Goal: Task Accomplishment & Management: Manage account settings

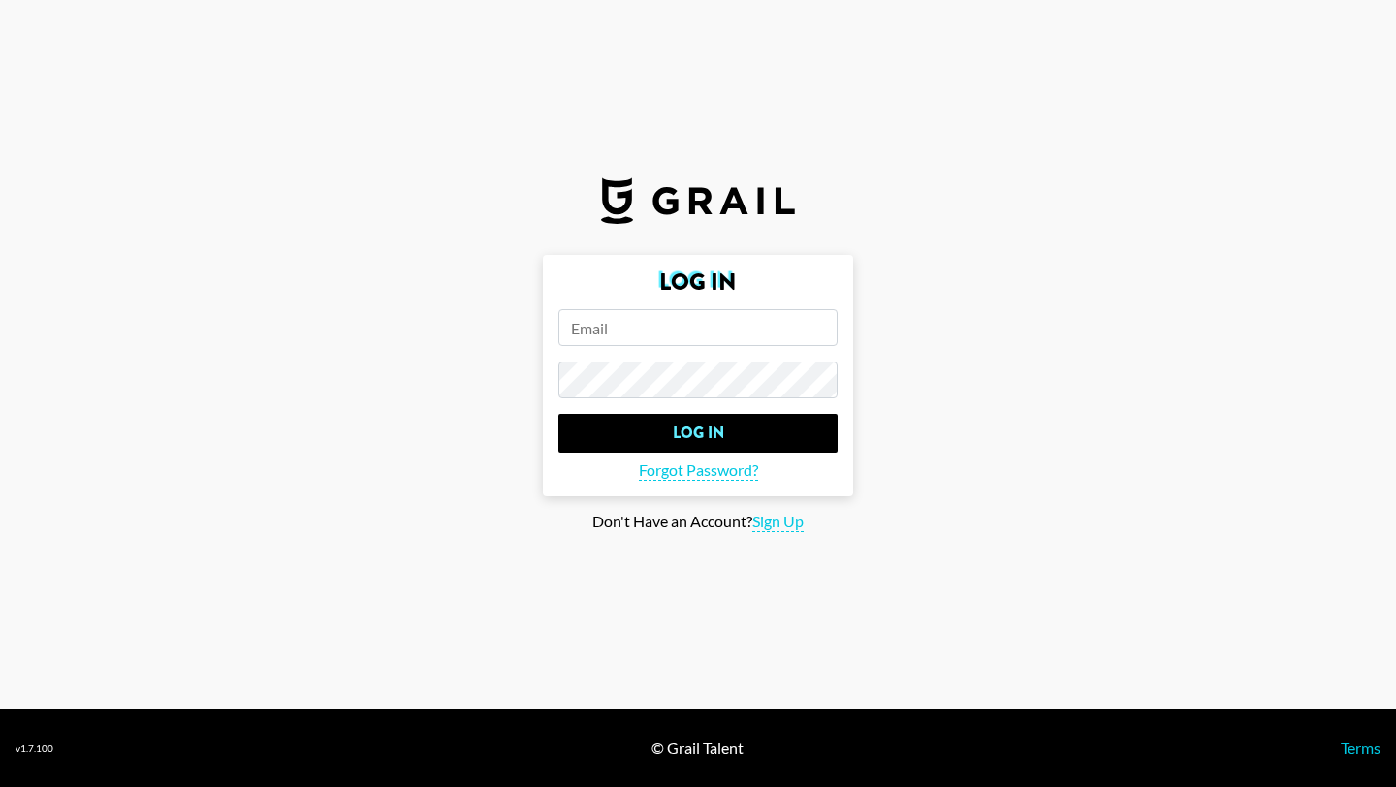
click at [632, 322] on input "email" at bounding box center [697, 327] width 279 height 37
type input "[EMAIL_ADDRESS][DOMAIN_NAME]"
click at [558, 414] on input "Log In" at bounding box center [697, 433] width 279 height 39
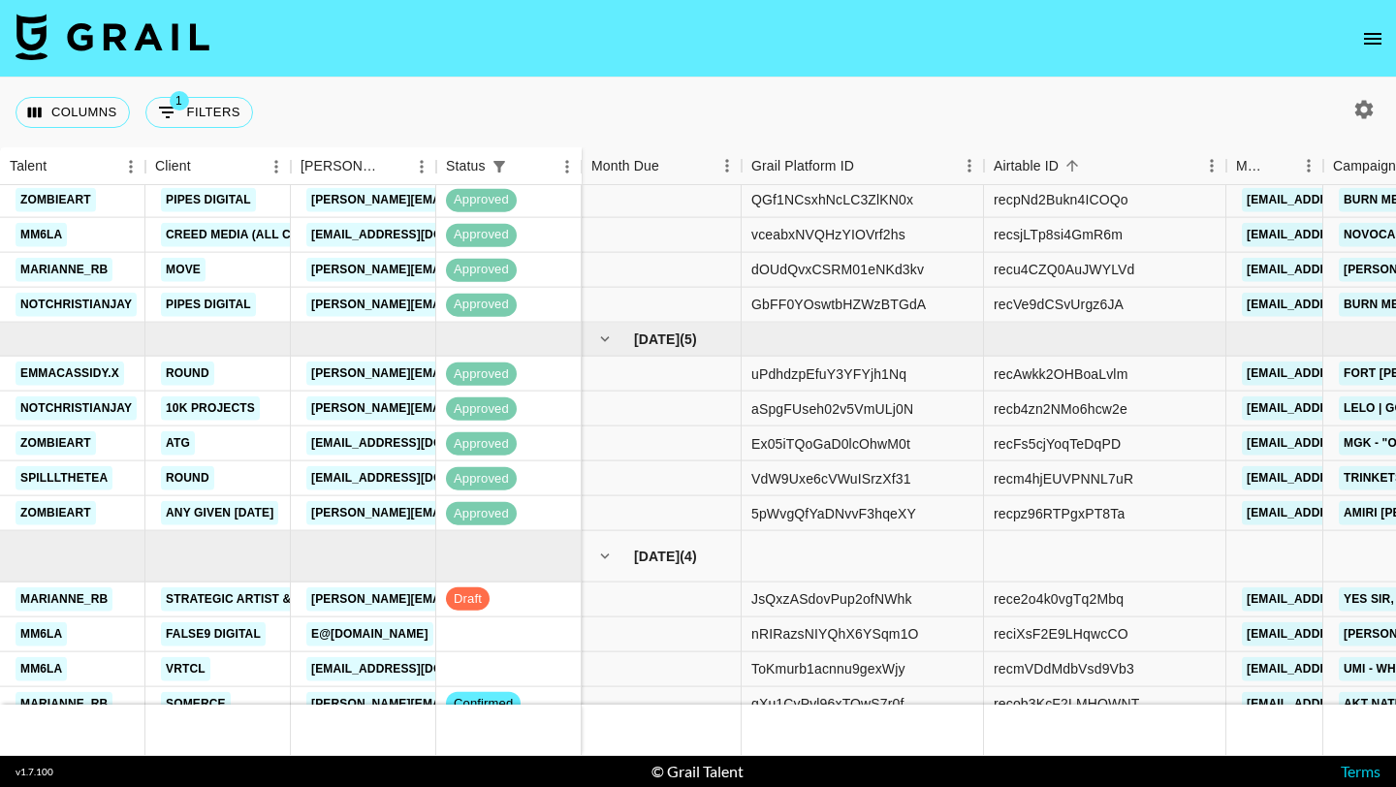
scroll to position [681, 0]
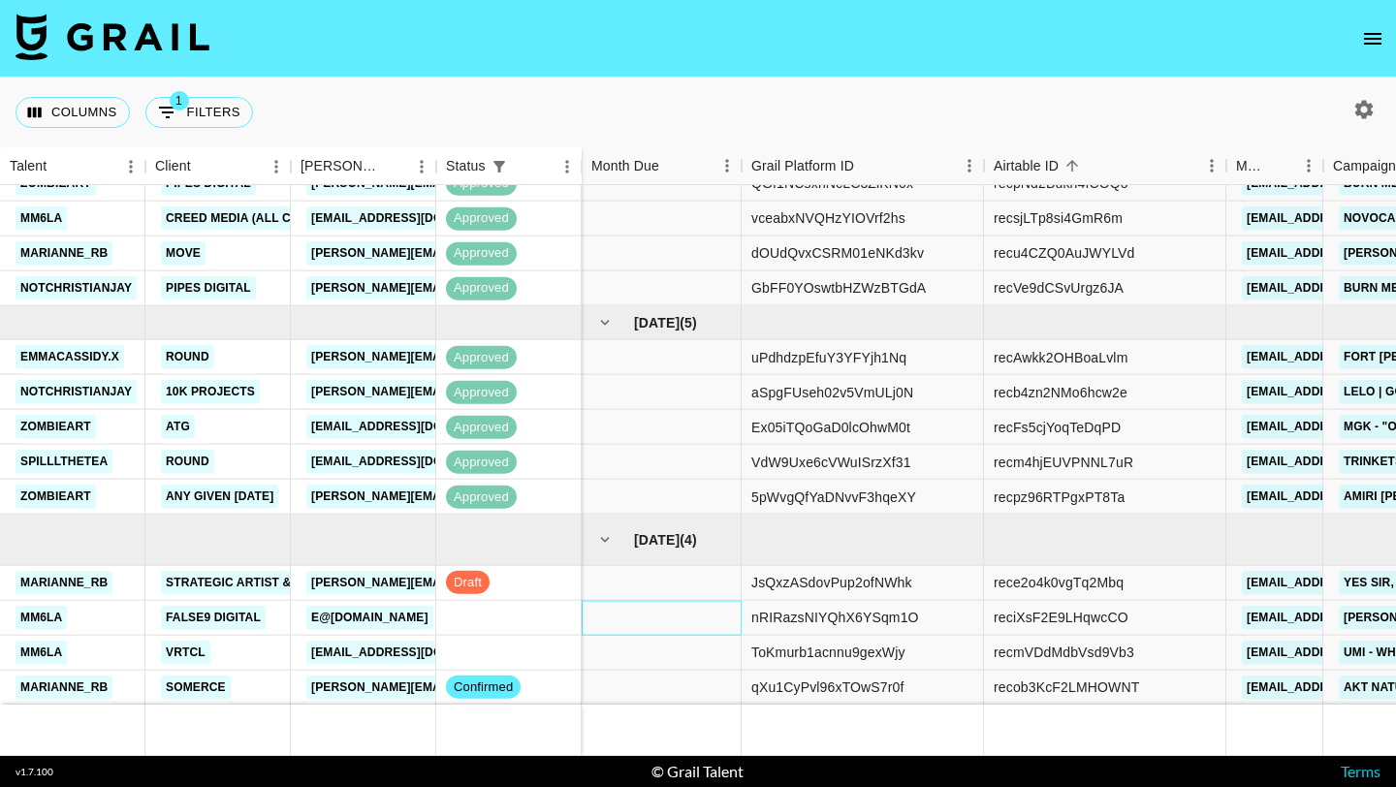
click at [657, 618] on div at bounding box center [662, 617] width 160 height 35
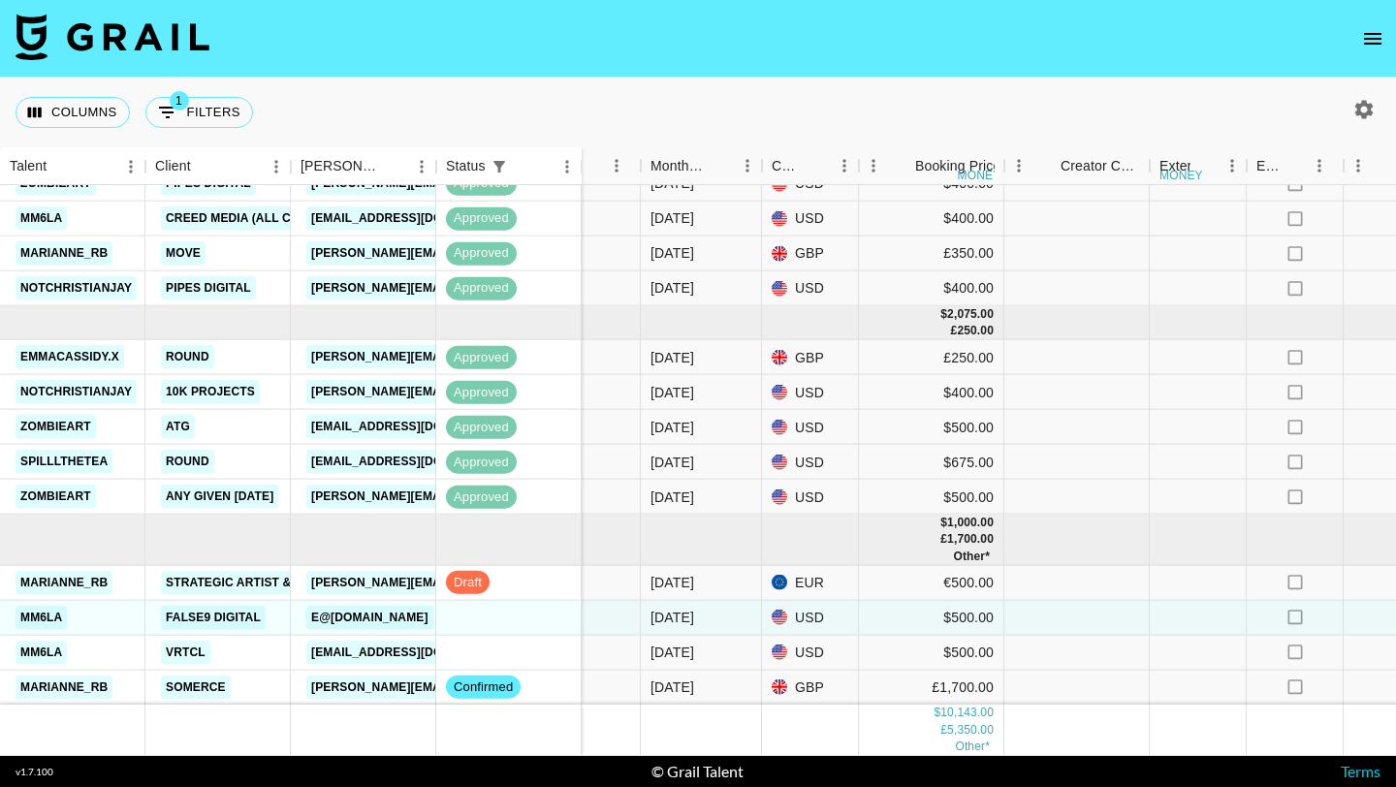
scroll to position [681, 1148]
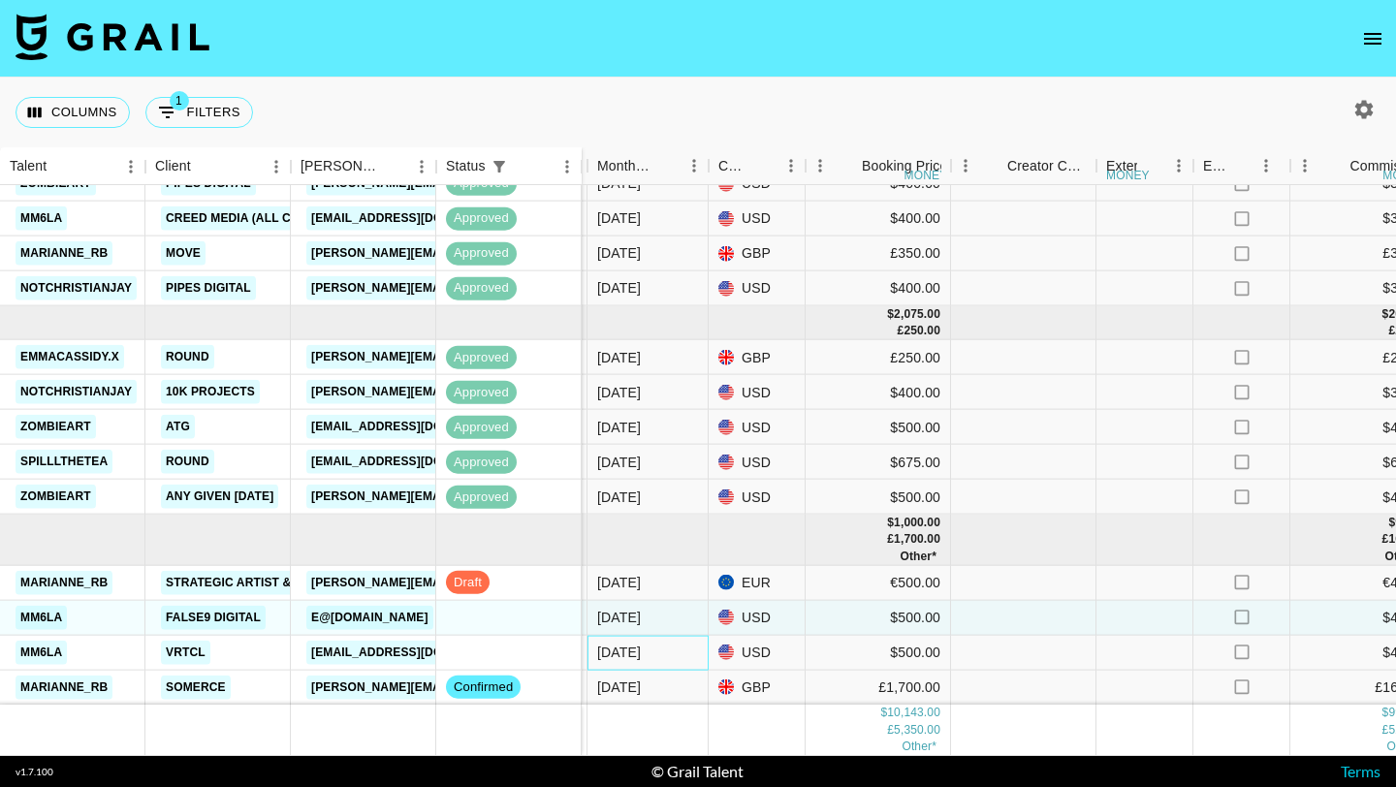
click at [702, 654] on div "[DATE]" at bounding box center [648, 652] width 121 height 35
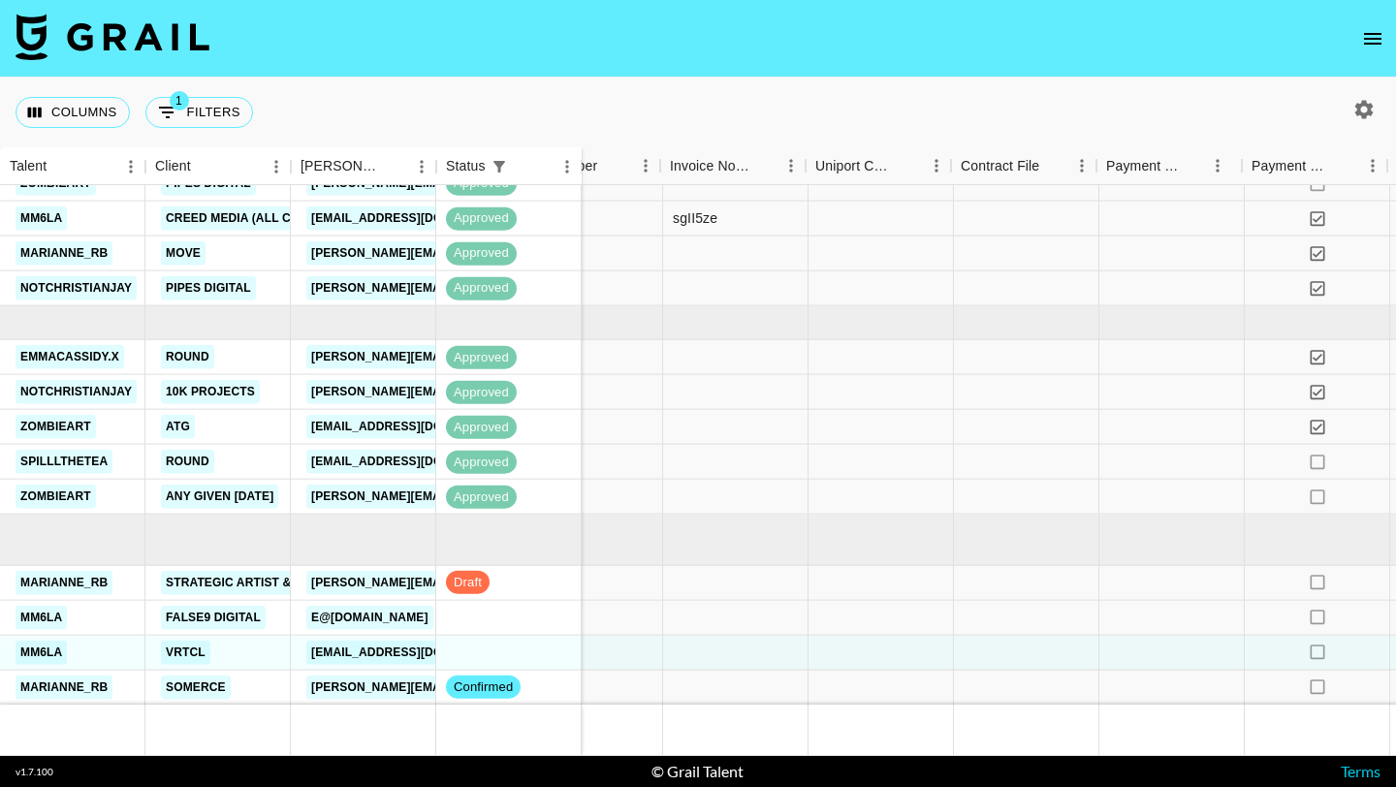
scroll to position [681, 2720]
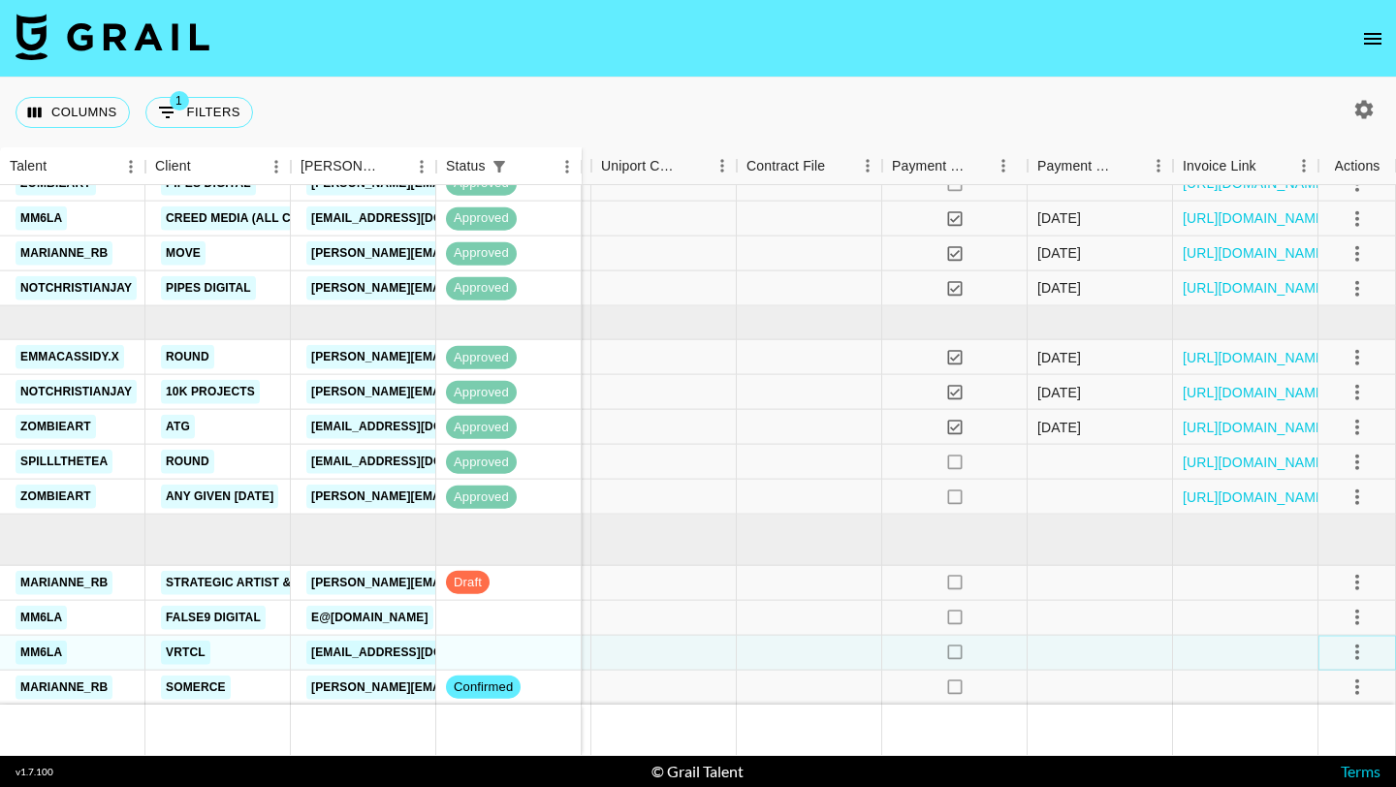
click at [1358, 648] on icon "select merge strategy" at bounding box center [1357, 652] width 23 height 23
click at [1304, 510] on li "Decline" at bounding box center [1333, 506] width 126 height 35
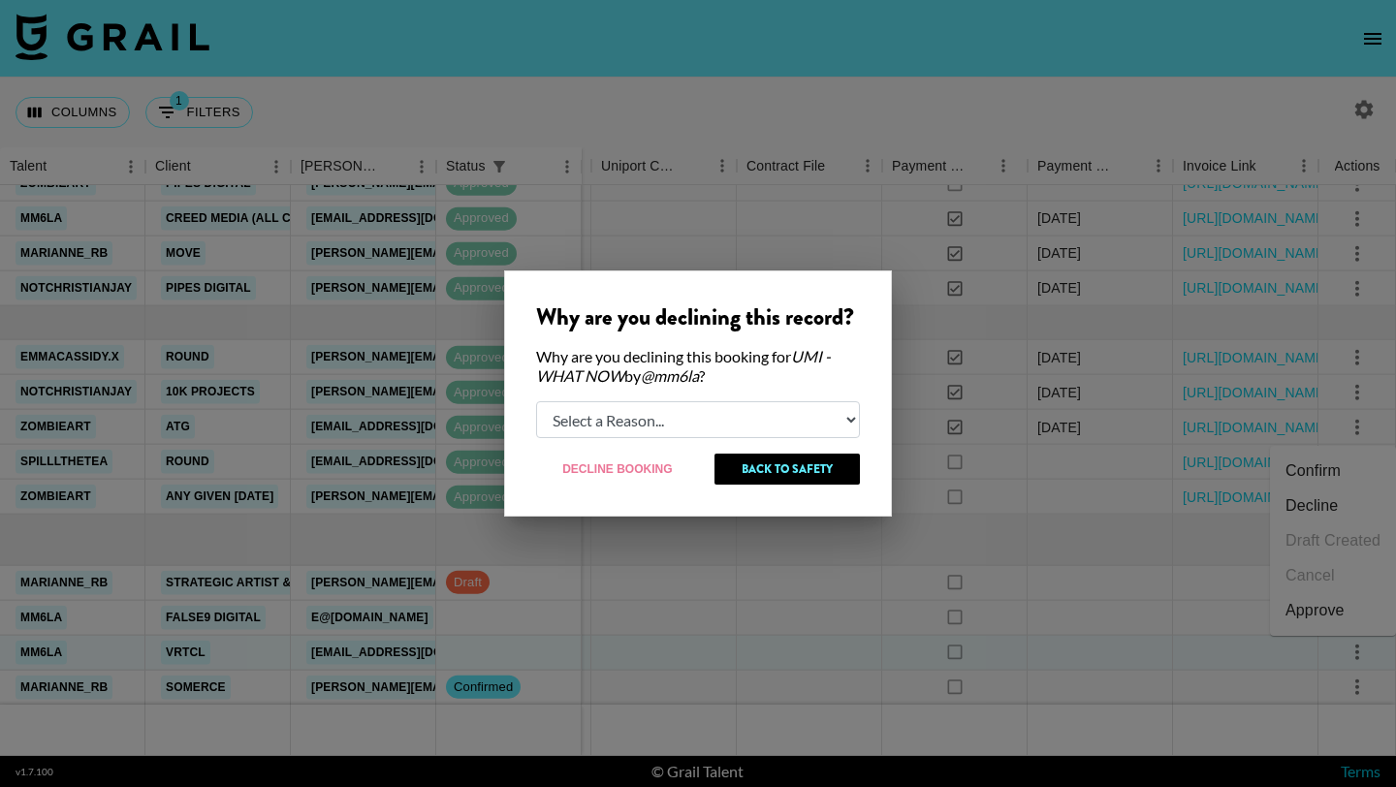
click at [786, 424] on select "Select a Reason... Relogging this deal due to a data issue The [PERSON_NAME] ca…" at bounding box center [698, 419] width 324 height 37
select select "creator_decline"
click at [536, 401] on select "Select a Reason... Relogging this deal due to a data issue The [PERSON_NAME] ca…" at bounding box center [698, 419] width 324 height 37
click at [622, 474] on button "Decline Booking" at bounding box center [618, 469] width 164 height 31
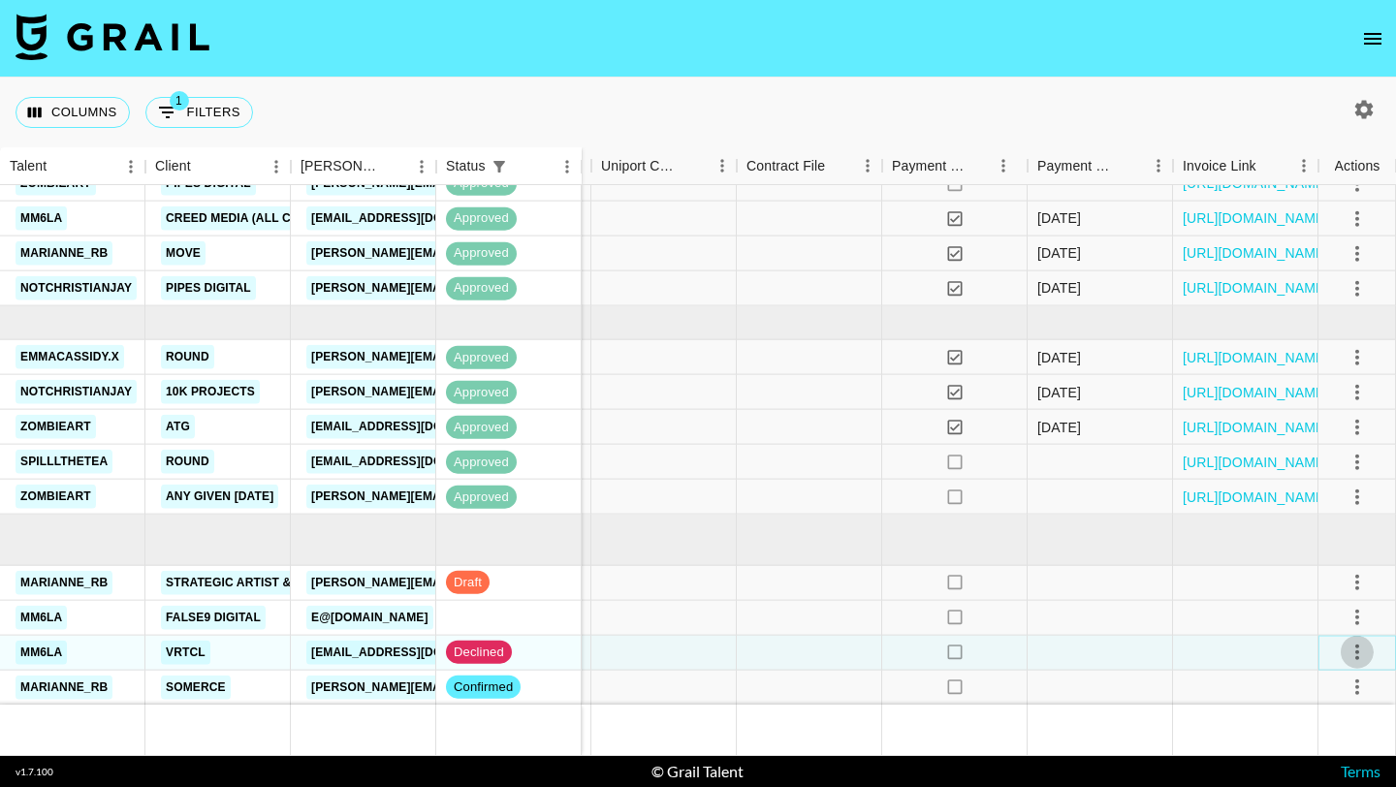
click at [1352, 656] on icon "select merge strategy" at bounding box center [1357, 652] width 23 height 23
click at [1281, 577] on li "Cancel" at bounding box center [1333, 575] width 126 height 35
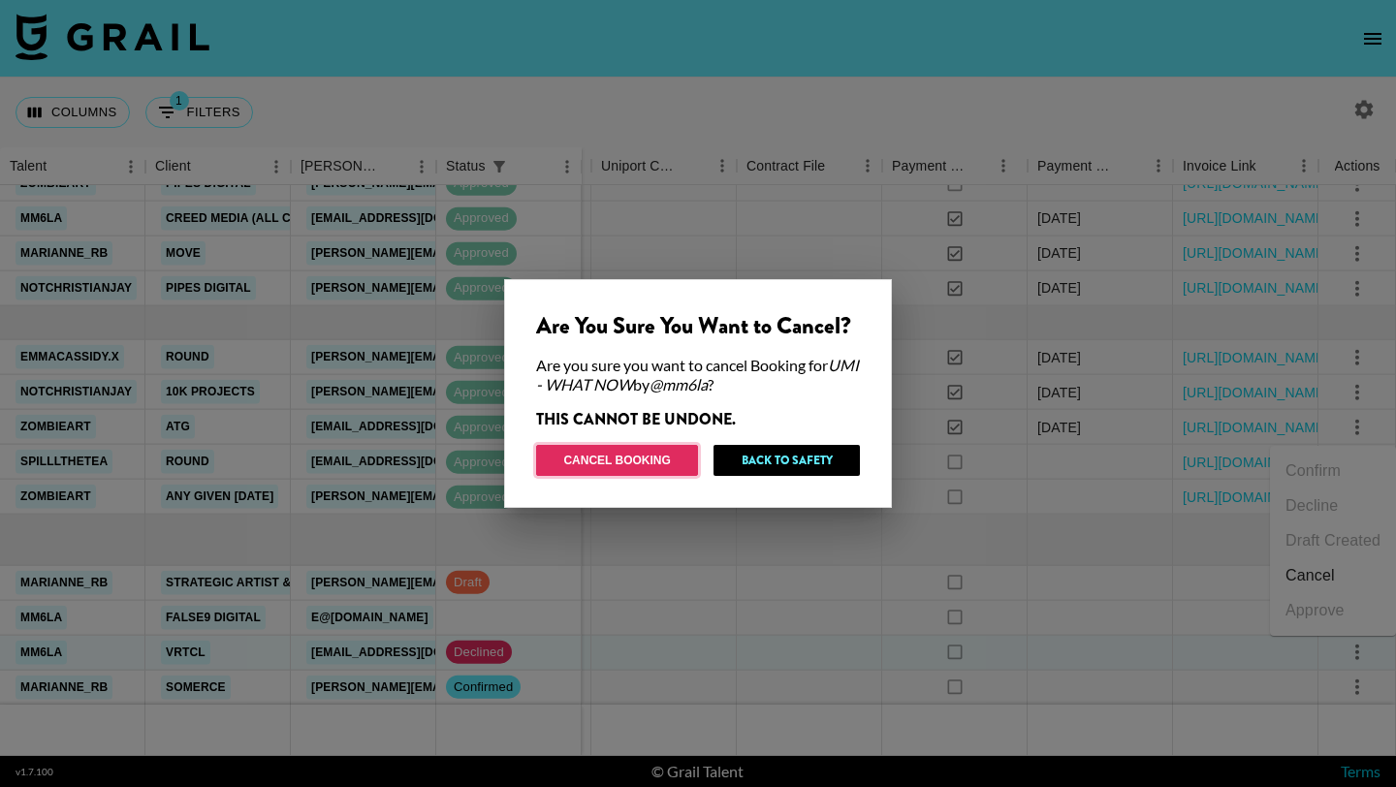
click at [640, 466] on button "Cancel Booking" at bounding box center [617, 460] width 162 height 31
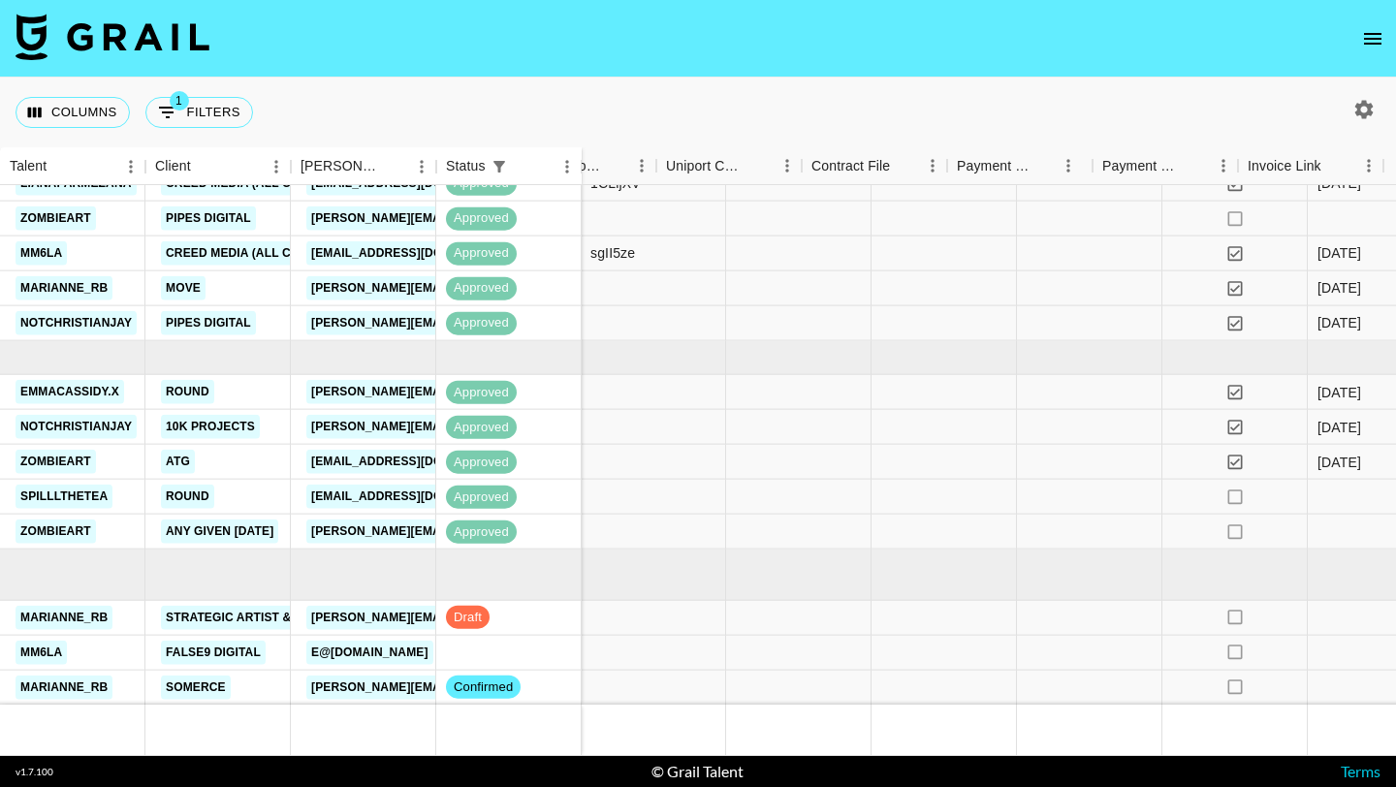
scroll to position [646, 2720]
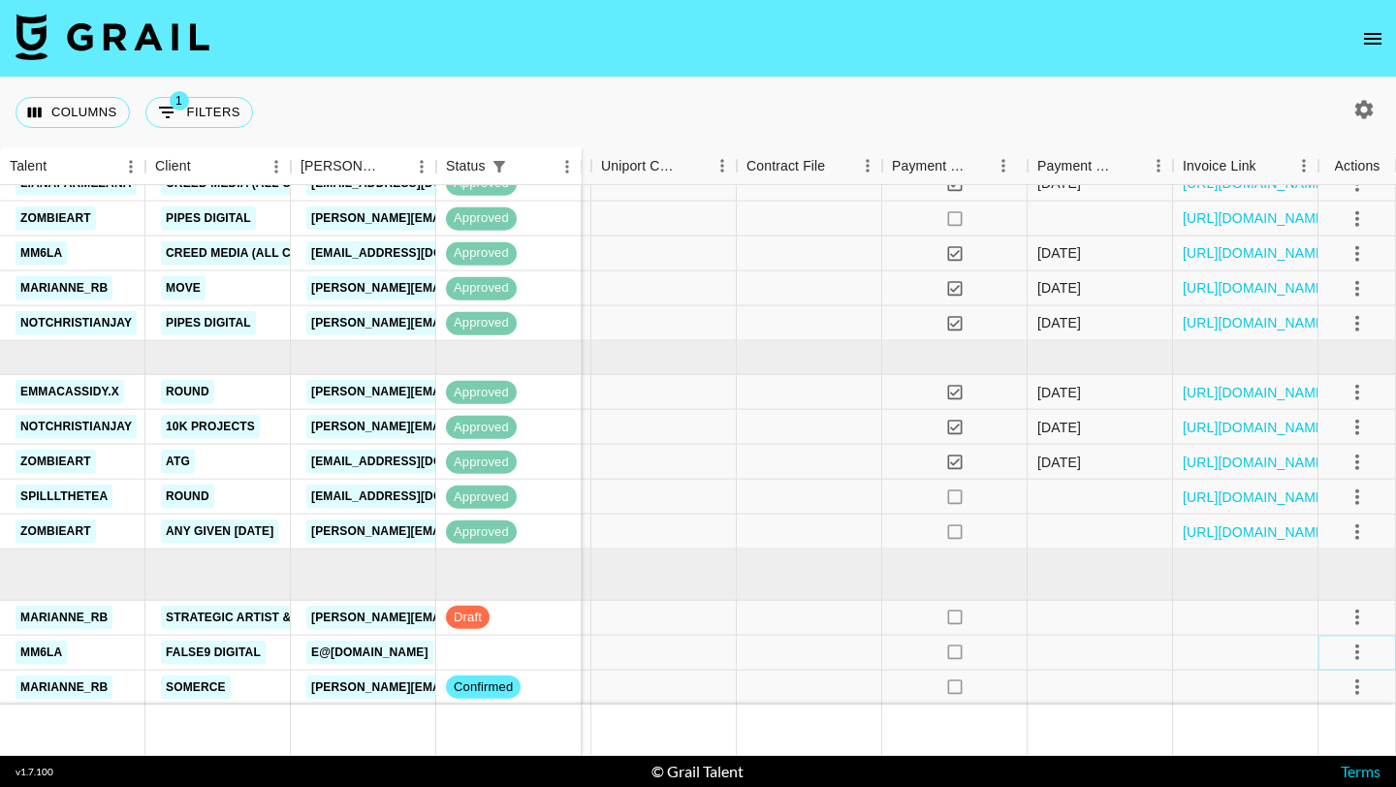
click at [1361, 637] on button "select merge strategy" at bounding box center [1357, 652] width 33 height 33
click at [1324, 462] on li "Confirm" at bounding box center [1333, 471] width 126 height 35
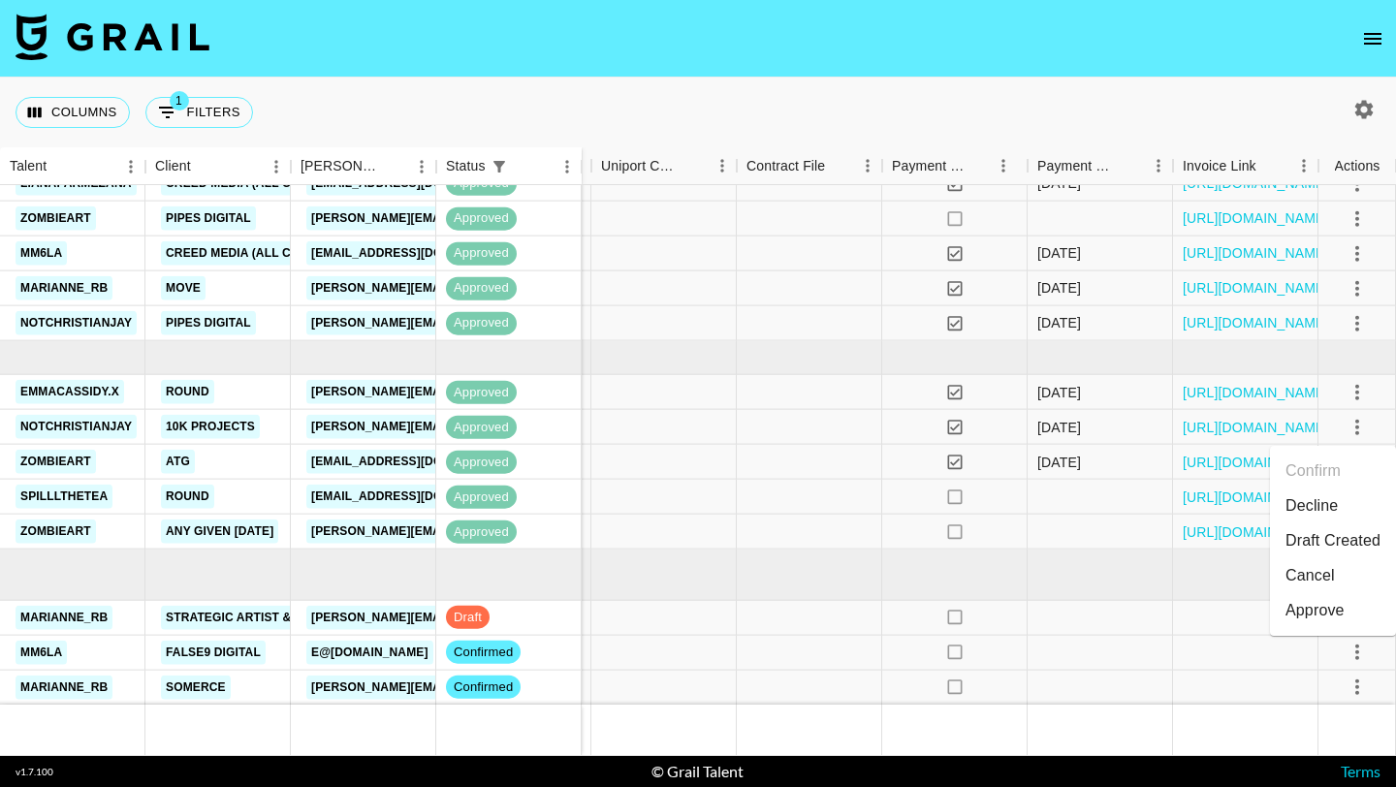
click at [1319, 538] on li "Draft Created" at bounding box center [1333, 541] width 126 height 35
click at [716, 682] on div at bounding box center [663, 687] width 145 height 35
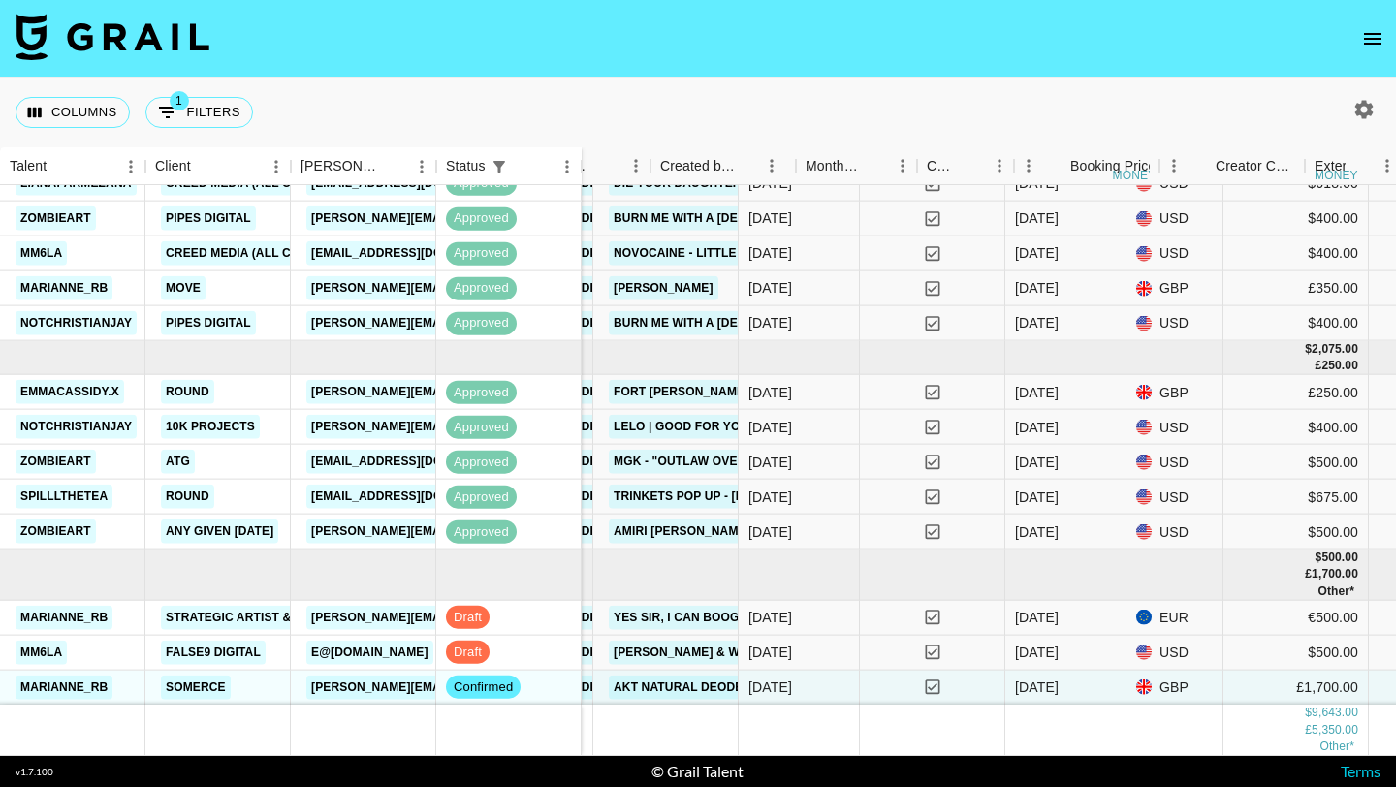
scroll to position [646, 675]
